Goal: Transaction & Acquisition: Purchase product/service

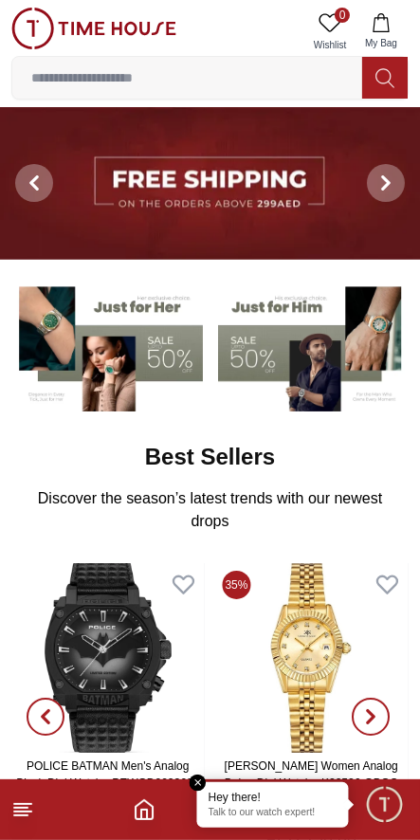
click at [254, 73] on input at bounding box center [187, 78] width 350 height 38
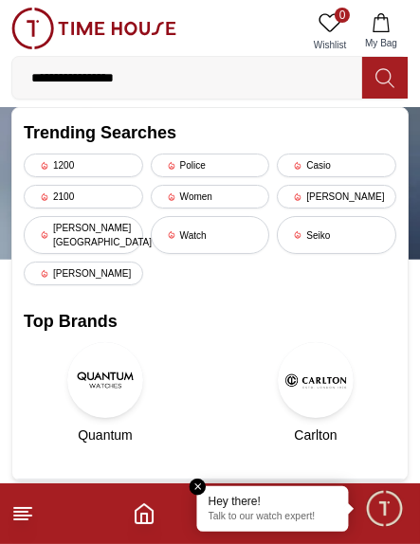
type input "**********"
click at [339, 158] on div "Casio" at bounding box center [336, 166] width 119 height 24
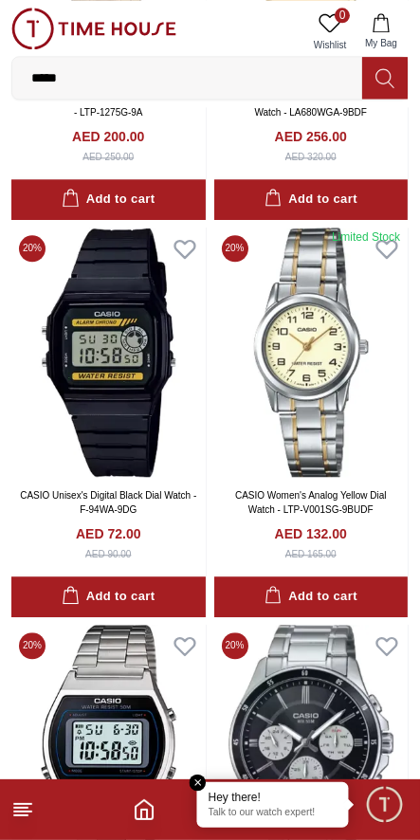
scroll to position [3587, 0]
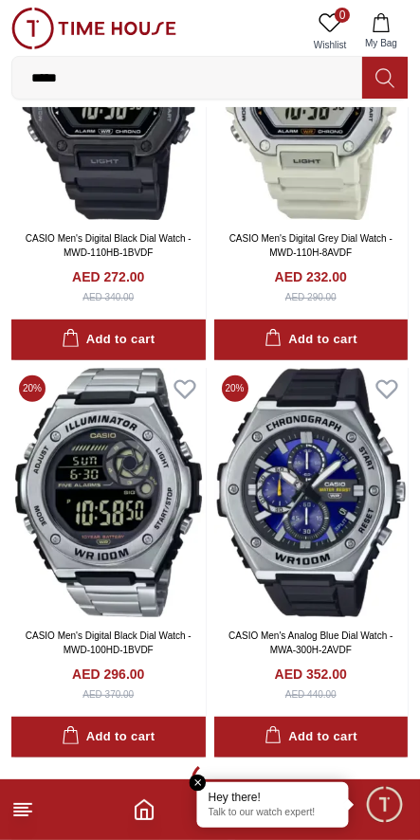
scroll to position [11348, 0]
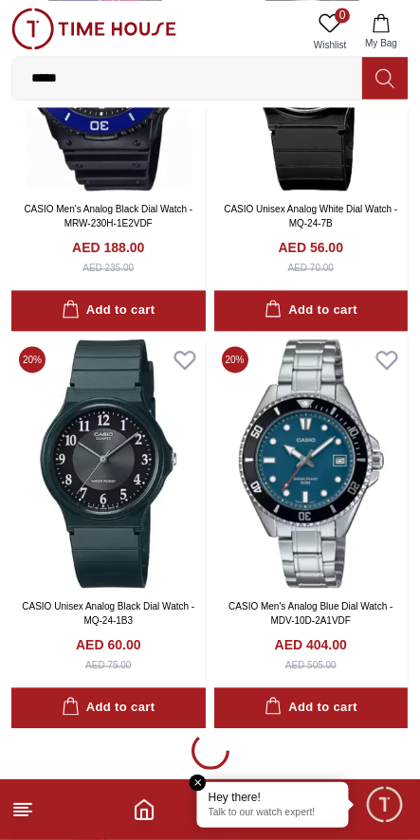
scroll to position [19337, 0]
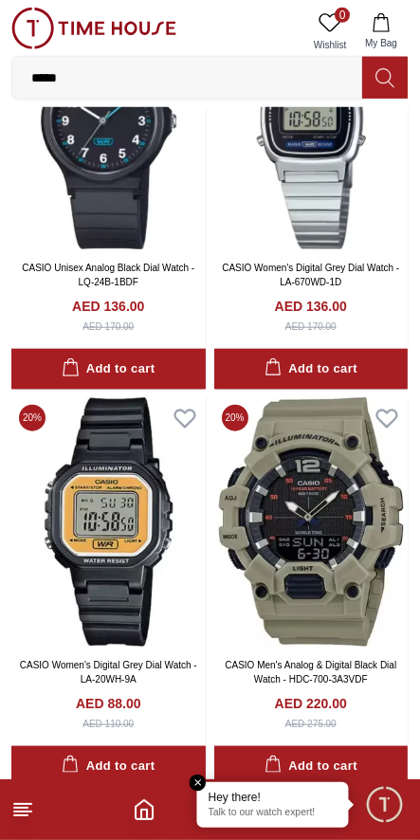
scroll to position [23233, 0]
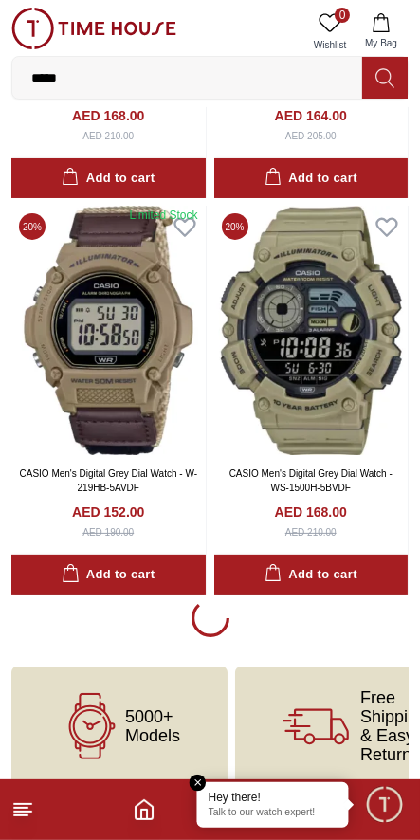
scroll to position [27440, 0]
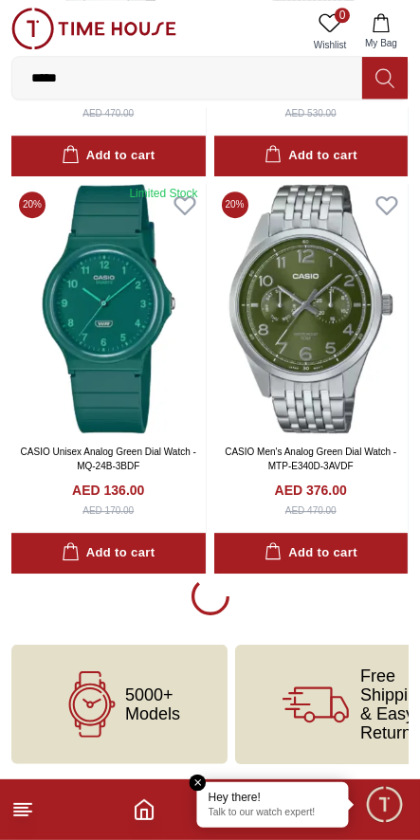
scroll to position [31413, 0]
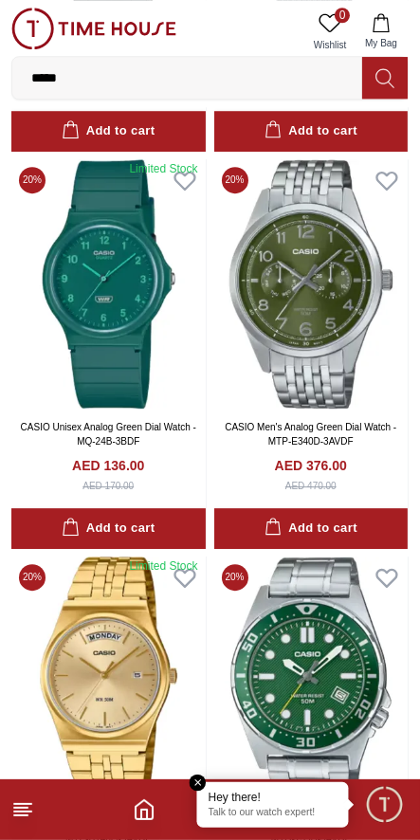
scroll to position [27437, 0]
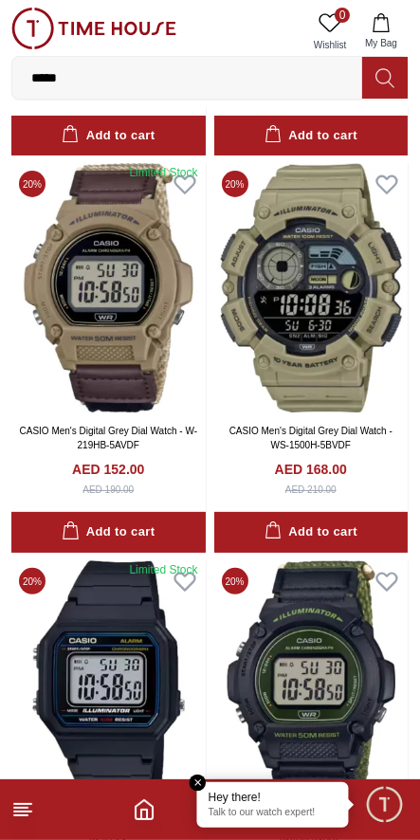
scroll to position [23233, 0]
